Goal: Information Seeking & Learning: Compare options

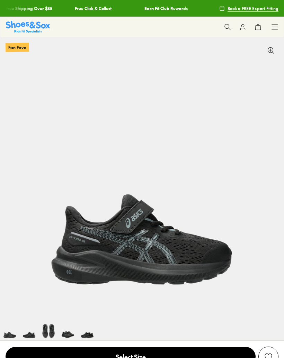
select select "*"
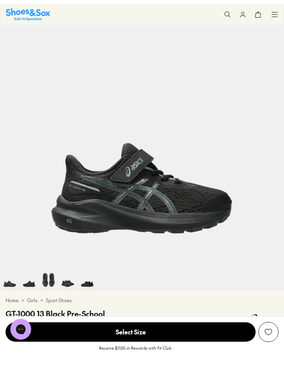
scroll to position [55, 0]
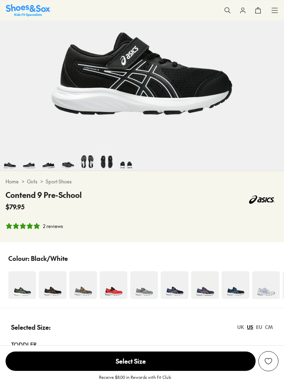
select select "*"
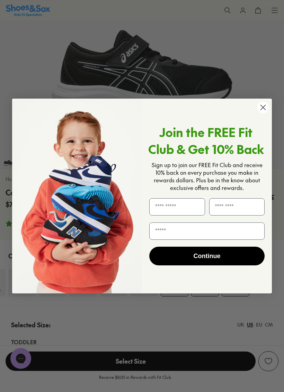
click at [264, 107] on circle "Close dialog" at bounding box center [262, 107] width 11 height 11
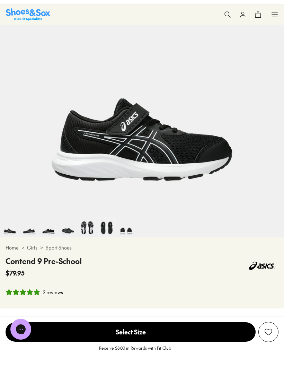
scroll to position [108, 0]
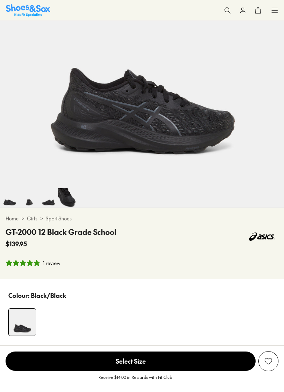
scroll to position [157, 0]
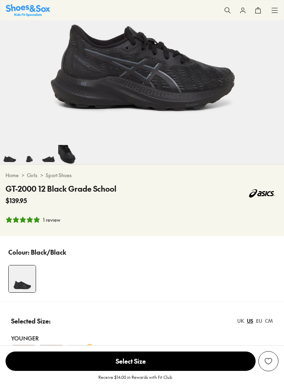
select select "*"
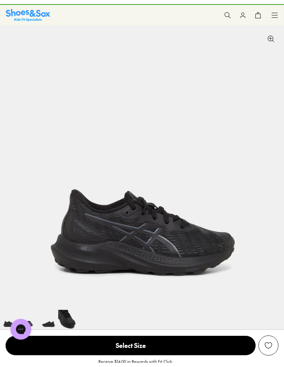
scroll to position [0, 0]
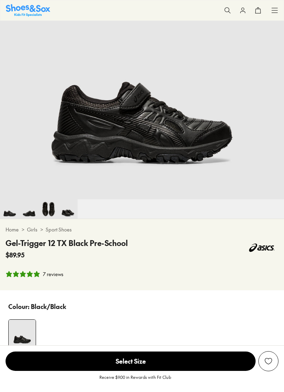
select select "*"
